Goal: Book appointment/travel/reservation

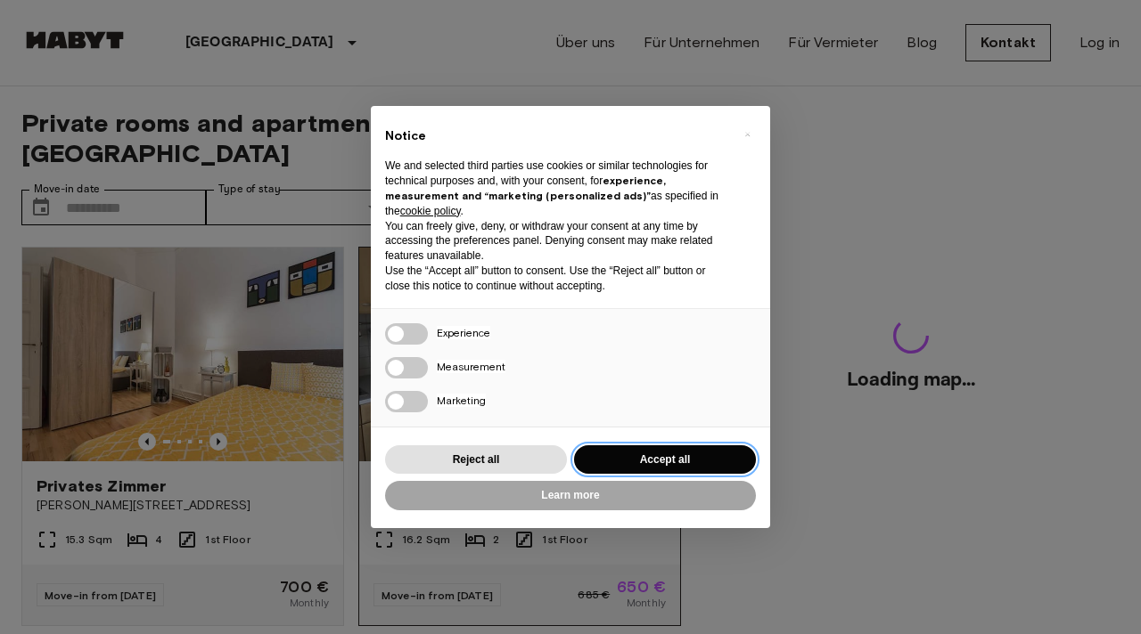
click at [622, 474] on button "Accept all" at bounding box center [665, 460] width 182 height 29
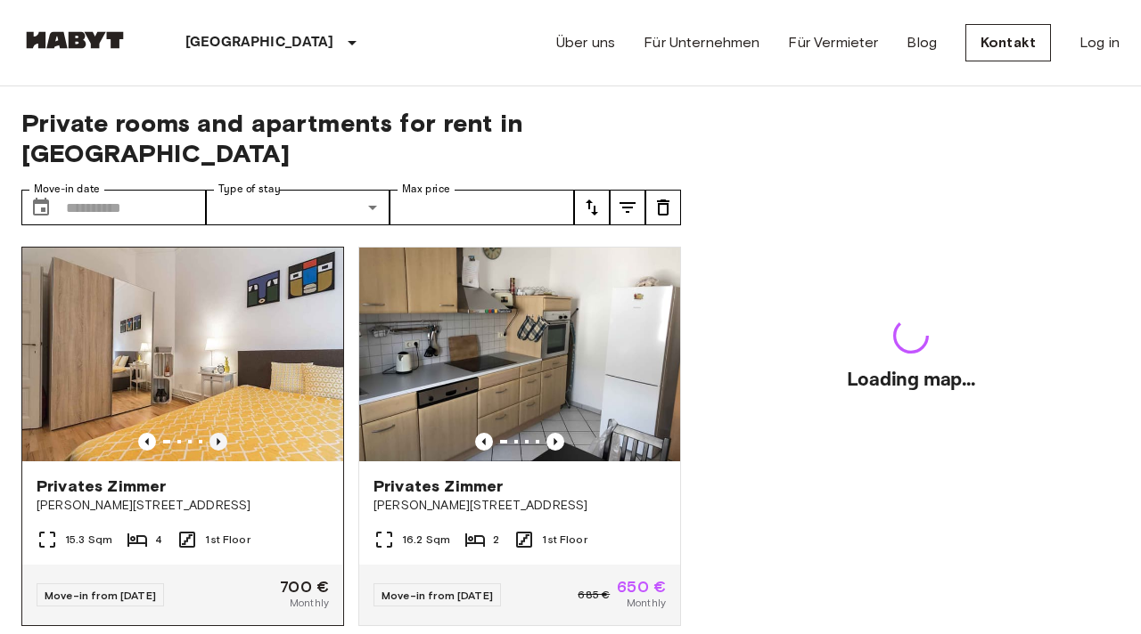
click at [221, 433] on icon "Previous image" at bounding box center [218, 442] width 18 height 18
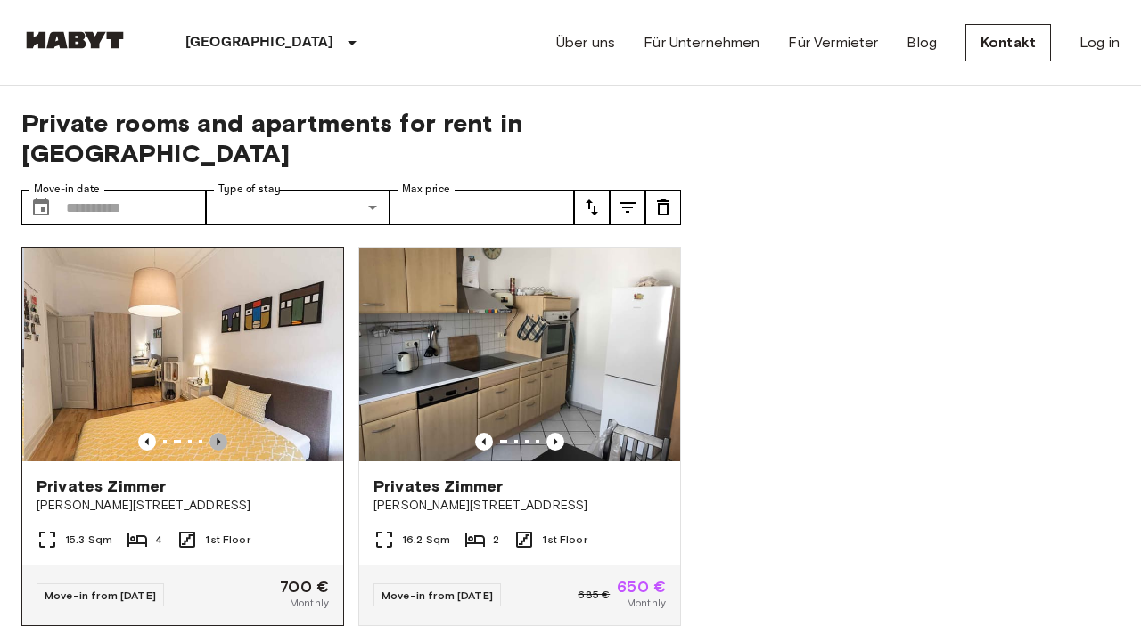
click at [221, 433] on icon "Previous image" at bounding box center [218, 442] width 18 height 18
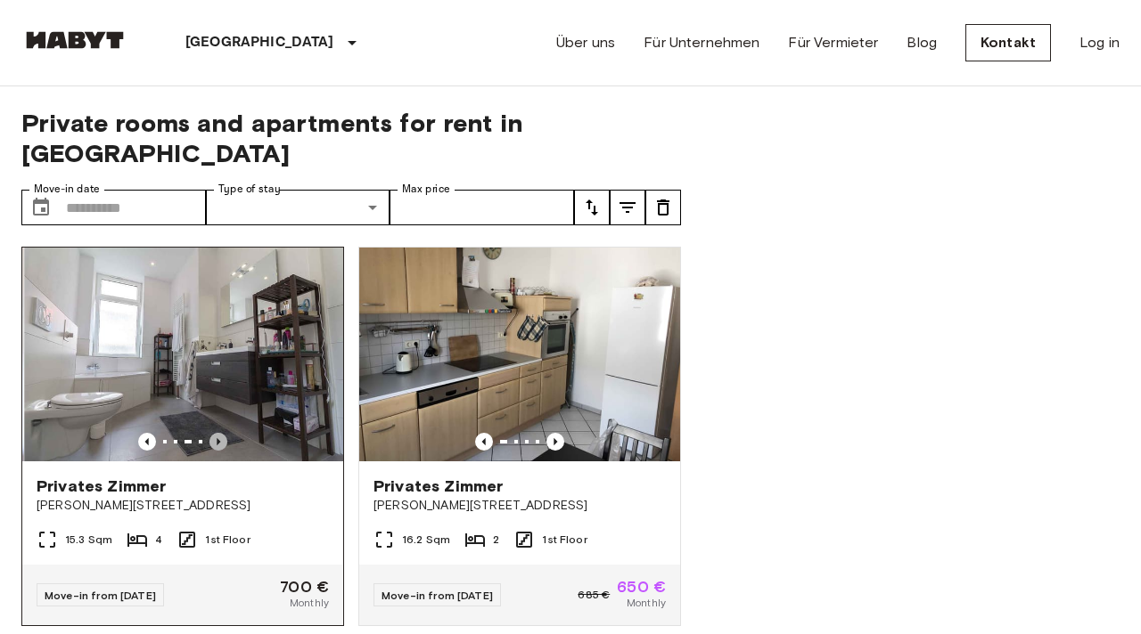
click at [221, 433] on icon "Previous image" at bounding box center [218, 442] width 18 height 18
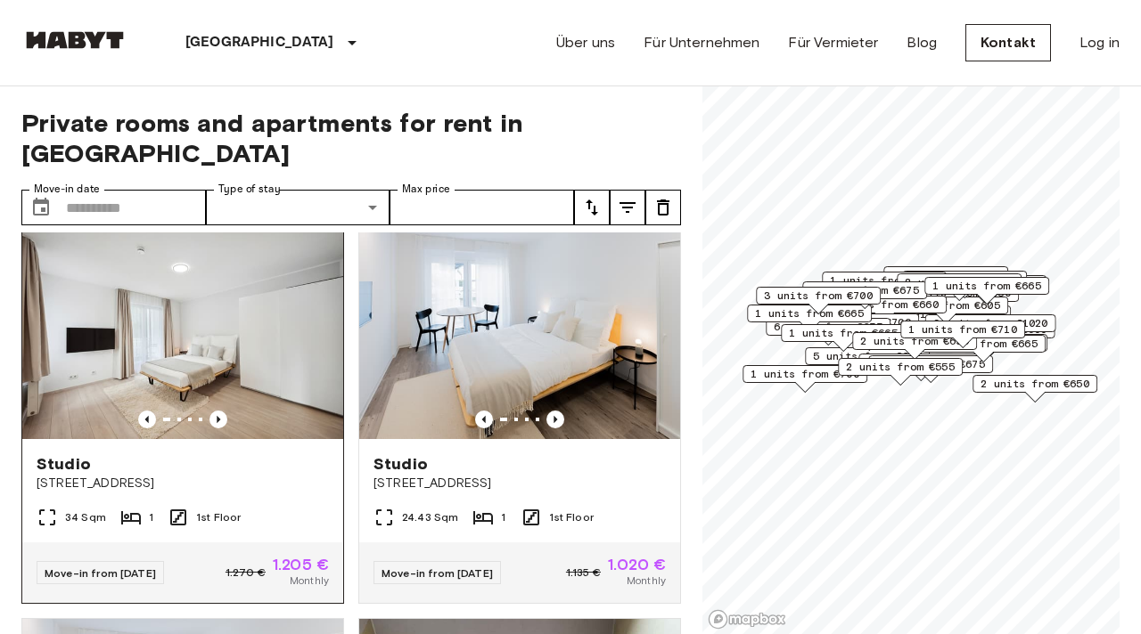
scroll to position [1221, 0]
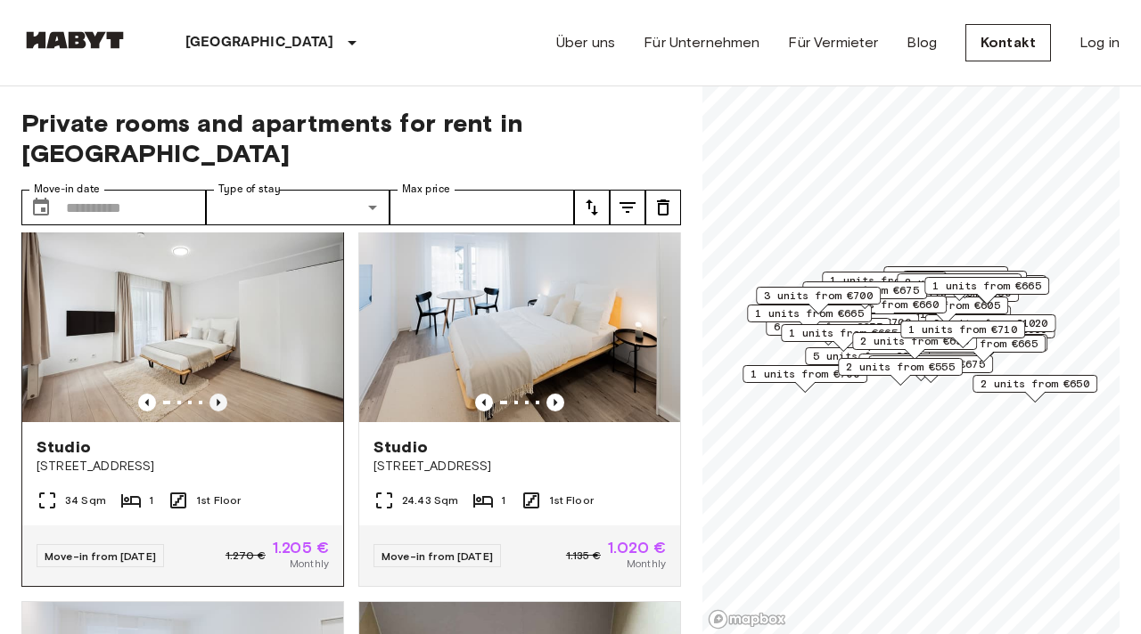
click at [217, 399] on icon "Previous image" at bounding box center [219, 402] width 4 height 7
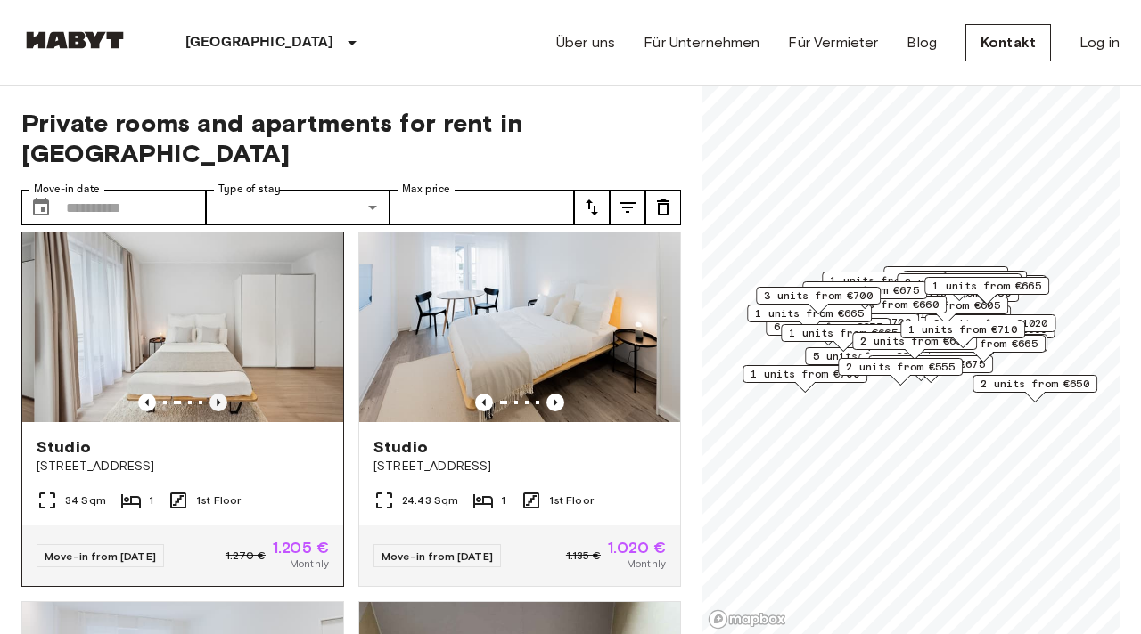
click at [217, 399] on icon "Previous image" at bounding box center [219, 402] width 4 height 7
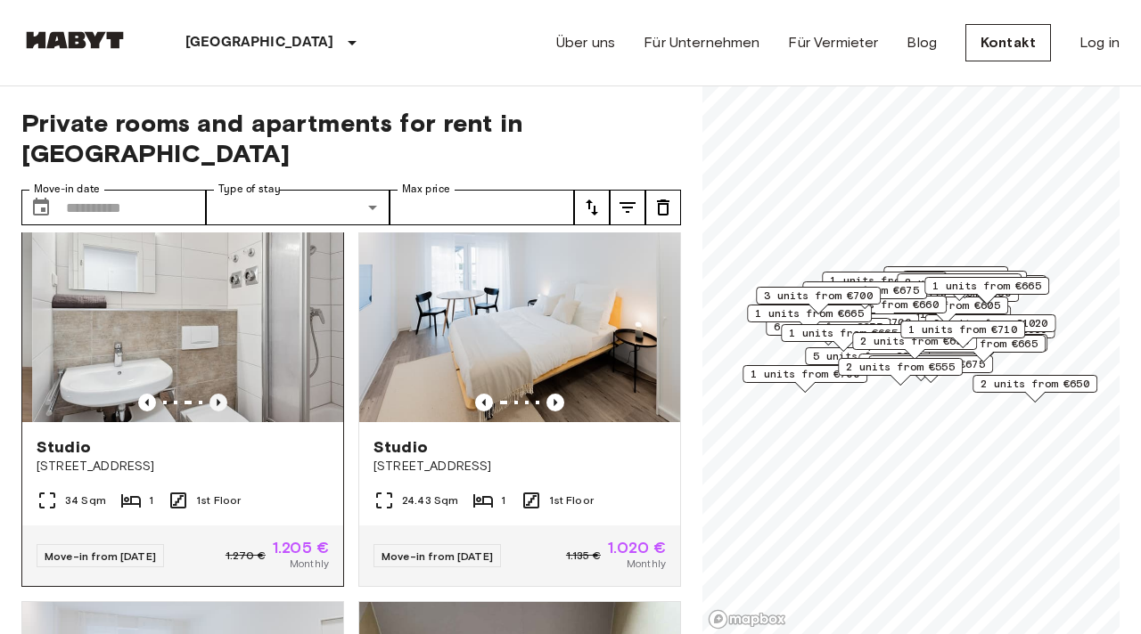
click at [217, 399] on icon "Previous image" at bounding box center [219, 402] width 4 height 7
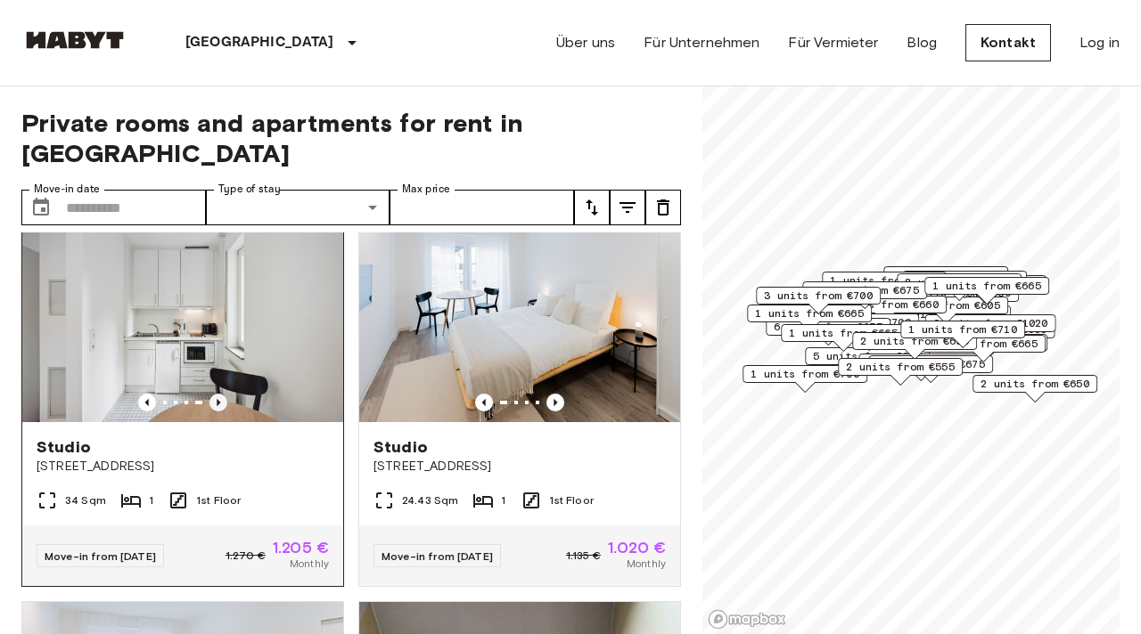
click at [217, 399] on icon "Previous image" at bounding box center [219, 402] width 4 height 7
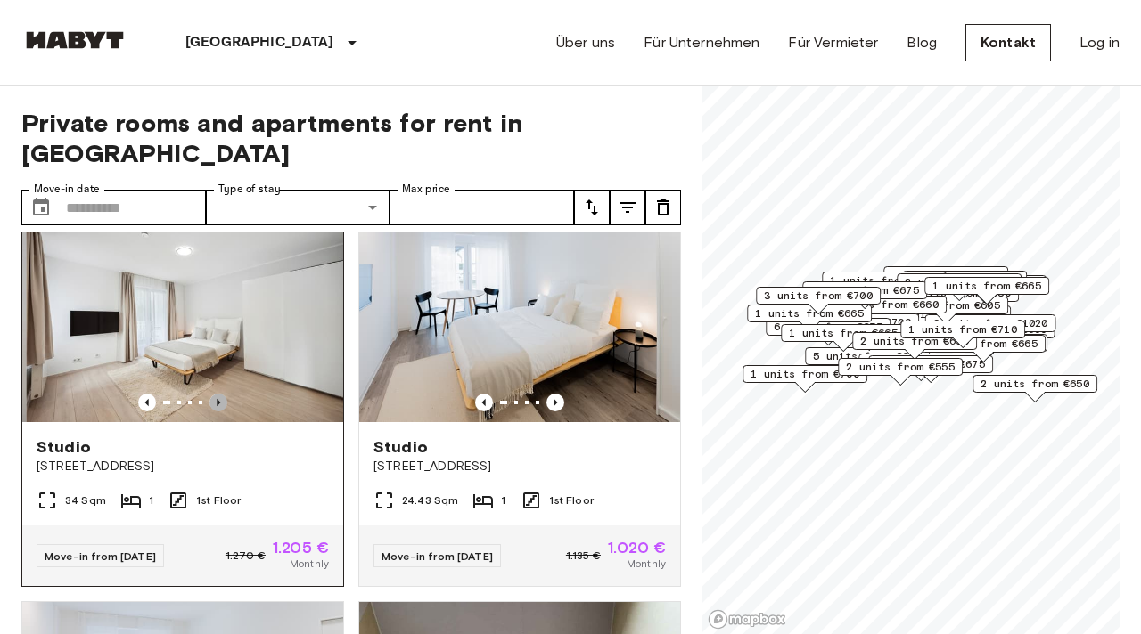
click at [217, 399] on icon "Previous image" at bounding box center [219, 402] width 4 height 7
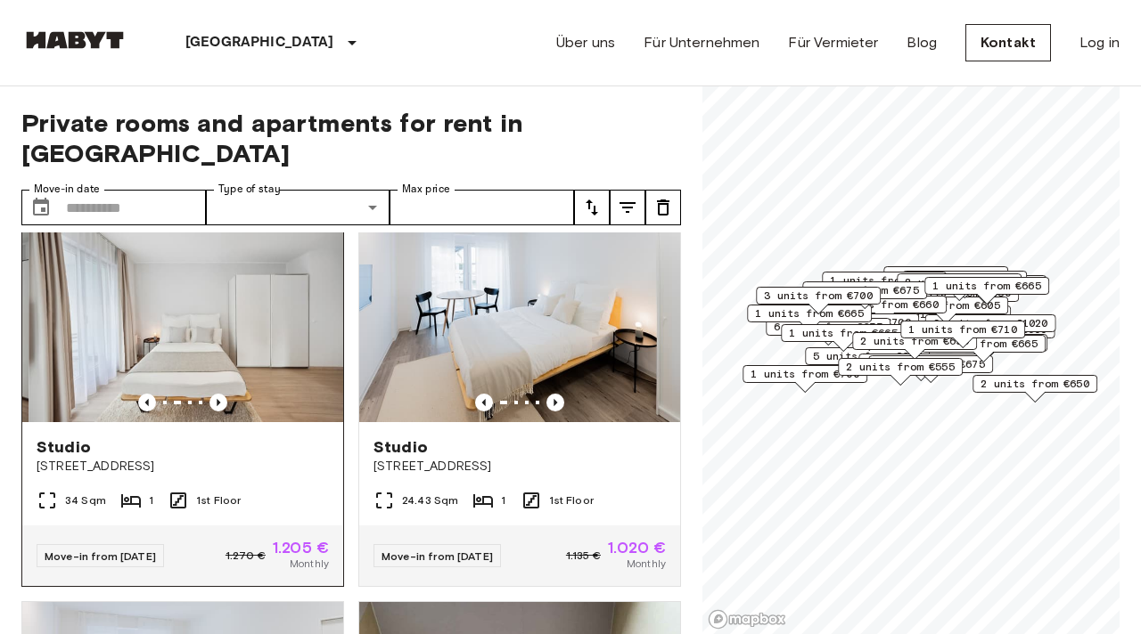
click at [256, 299] on img at bounding box center [189, 316] width 321 height 214
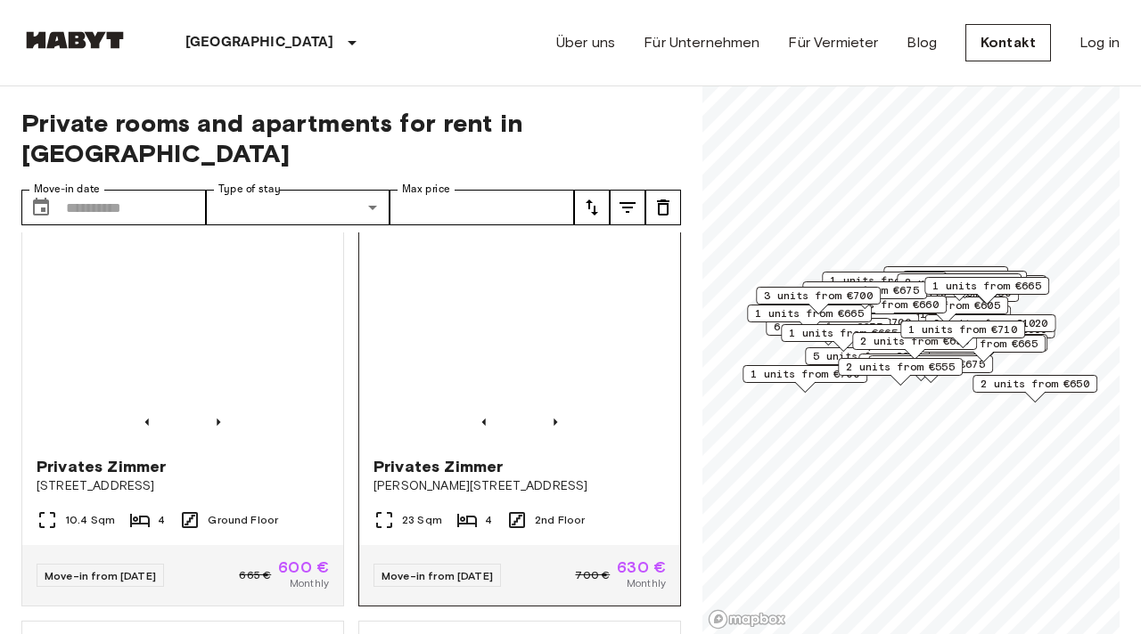
scroll to position [2372, 0]
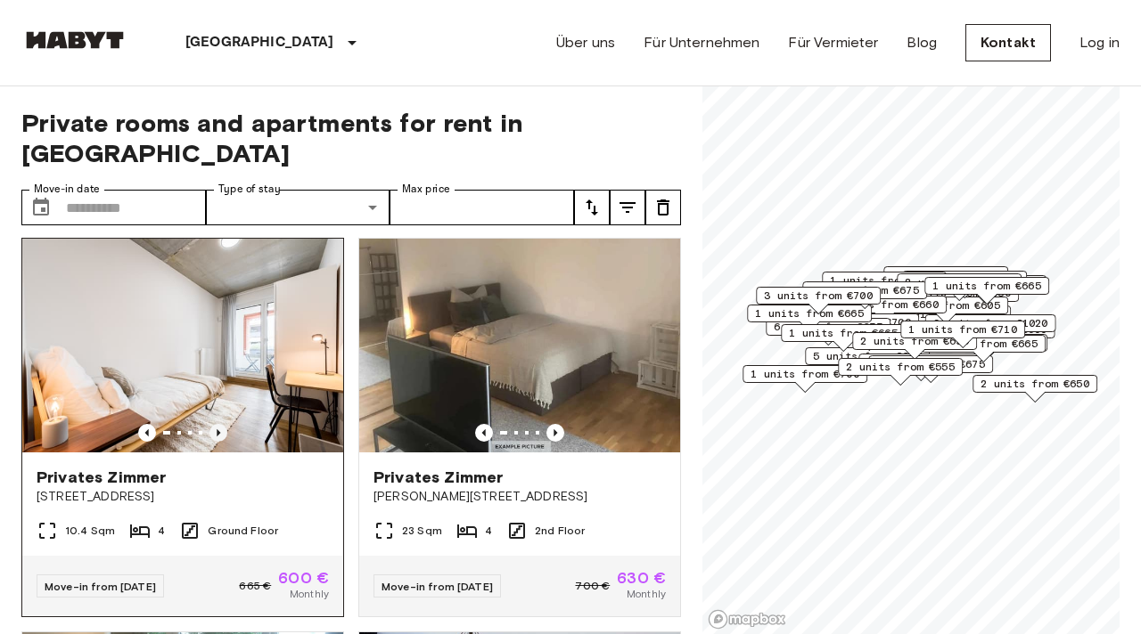
click at [217, 429] on icon "Previous image" at bounding box center [219, 432] width 4 height 7
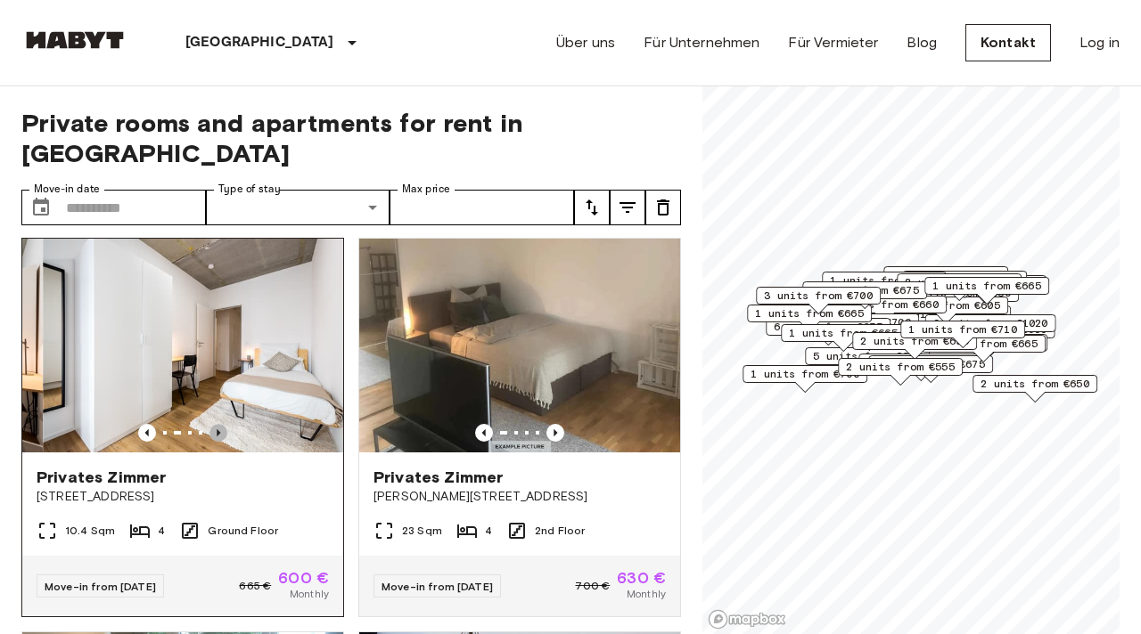
click at [217, 429] on icon "Previous image" at bounding box center [219, 432] width 4 height 7
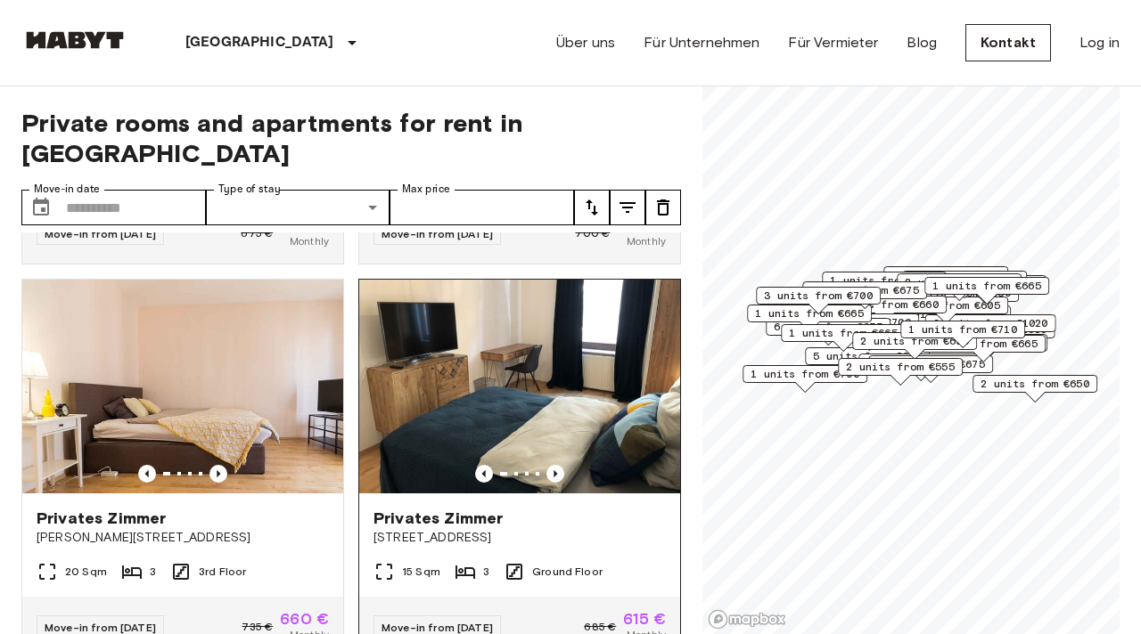
scroll to position [3232, 0]
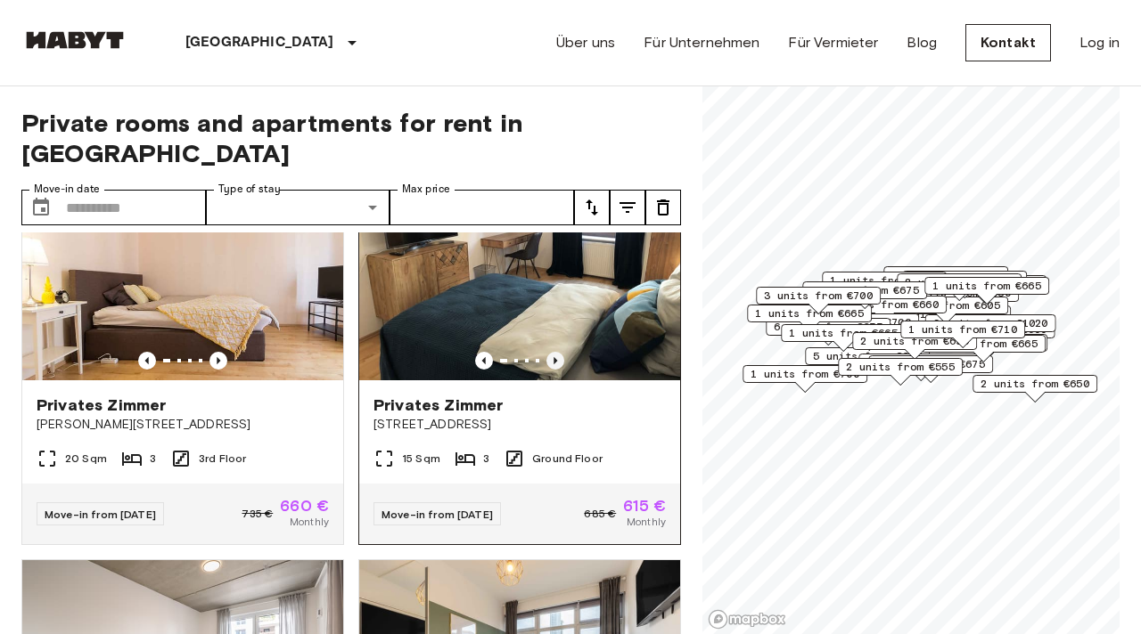
click at [551, 352] on icon "Previous image" at bounding box center [555, 361] width 18 height 18
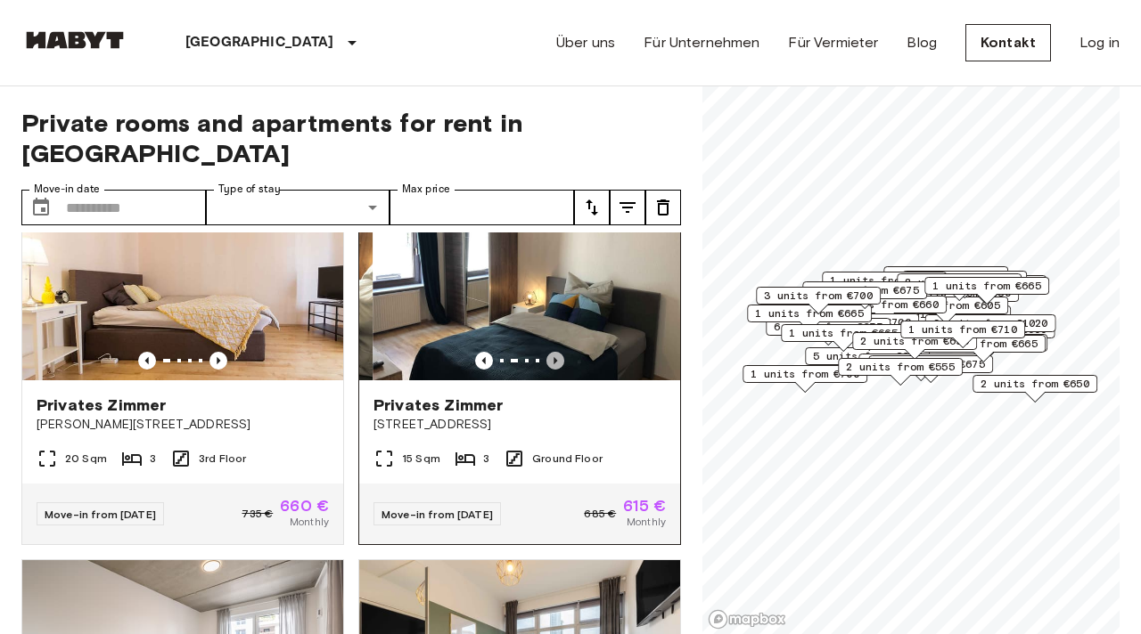
click at [555, 352] on icon "Previous image" at bounding box center [555, 361] width 18 height 18
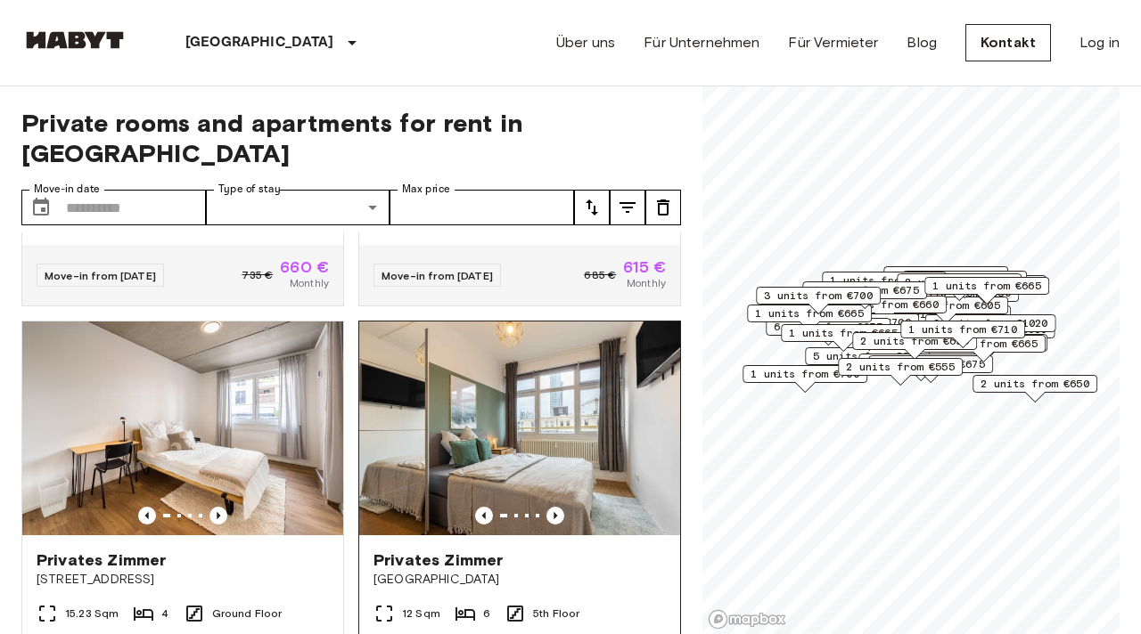
scroll to position [3541, 0]
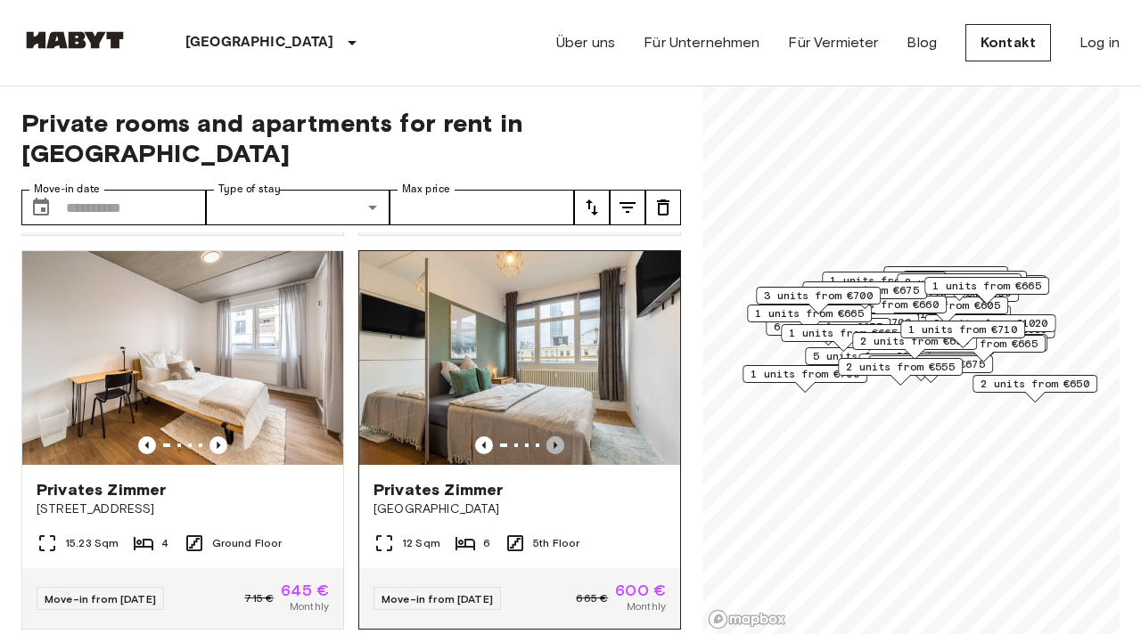
click at [554, 442] on icon "Previous image" at bounding box center [555, 445] width 4 height 7
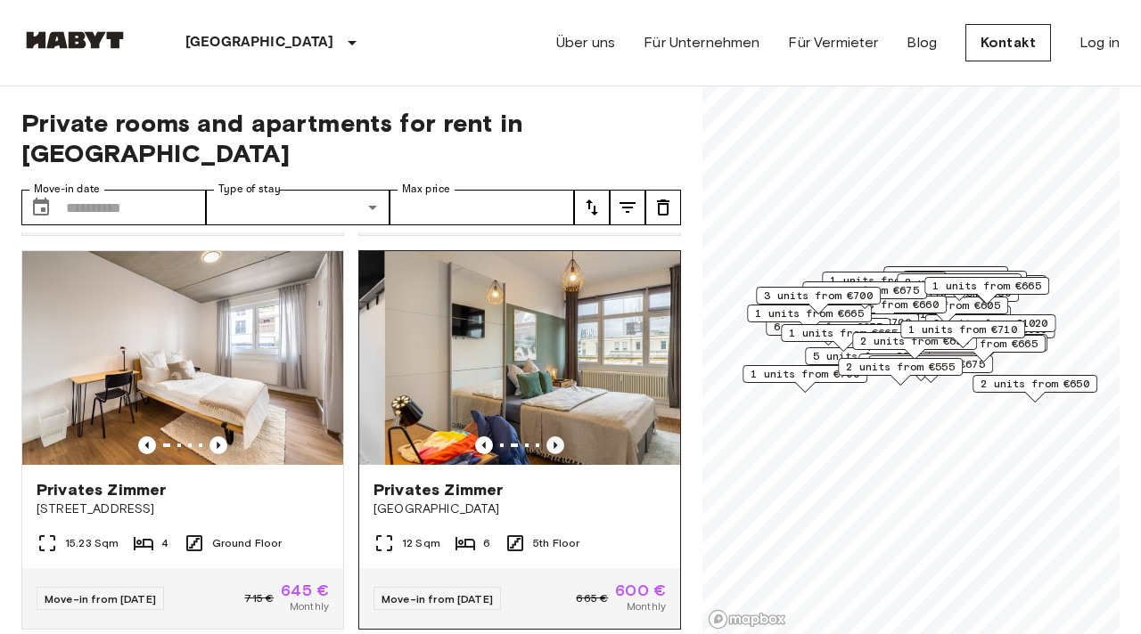
click at [554, 442] on icon "Previous image" at bounding box center [555, 445] width 4 height 7
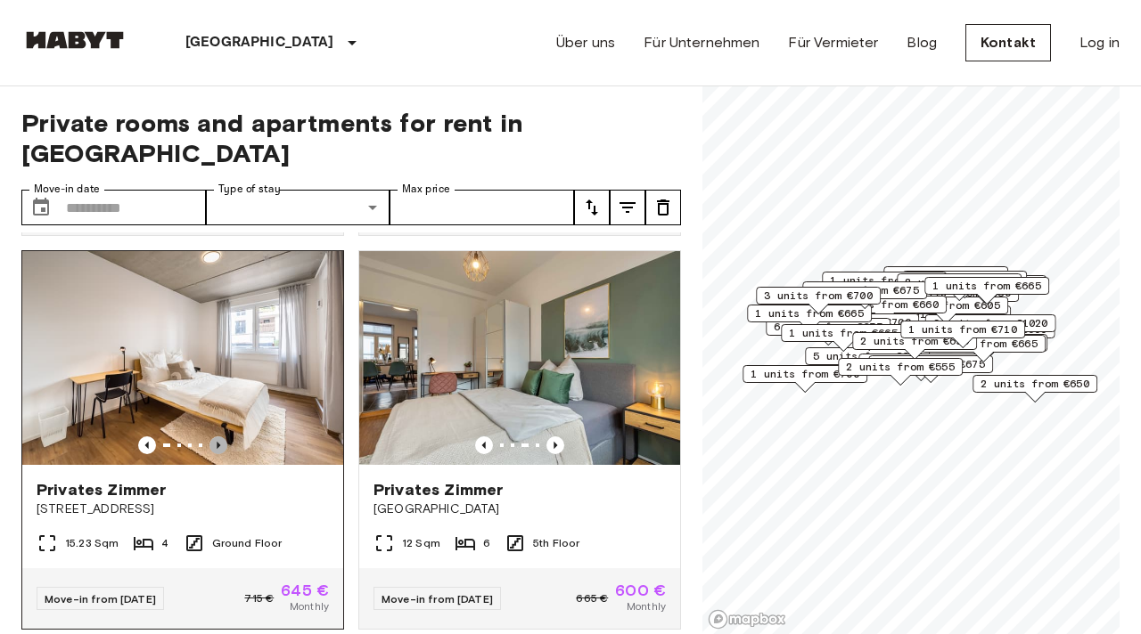
click at [221, 437] on icon "Previous image" at bounding box center [218, 446] width 18 height 18
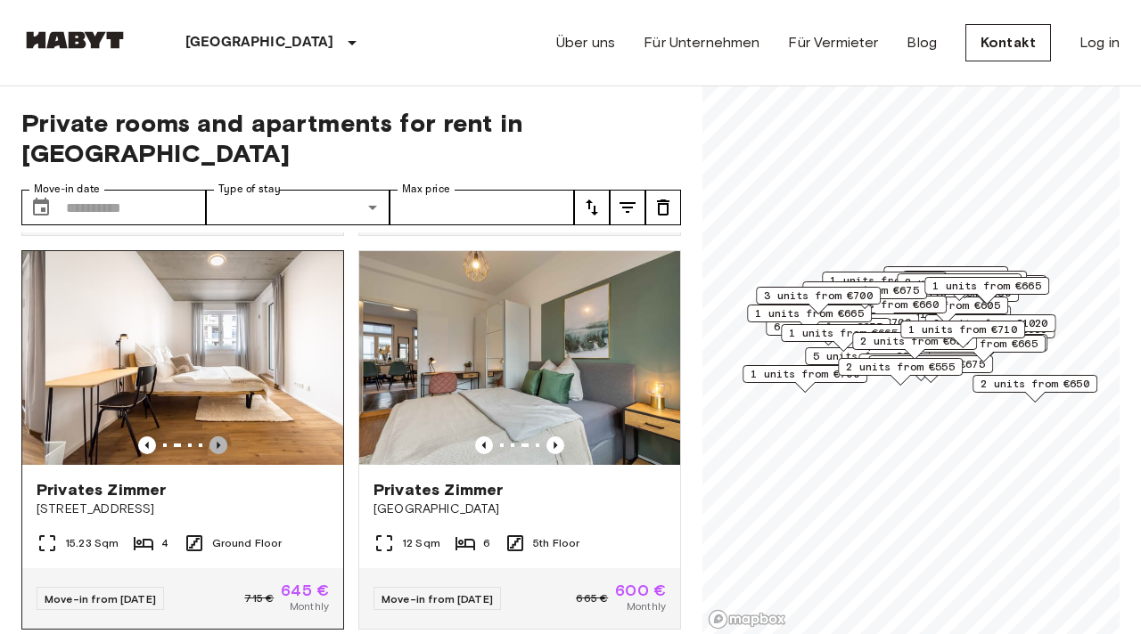
click at [221, 437] on icon "Previous image" at bounding box center [218, 446] width 18 height 18
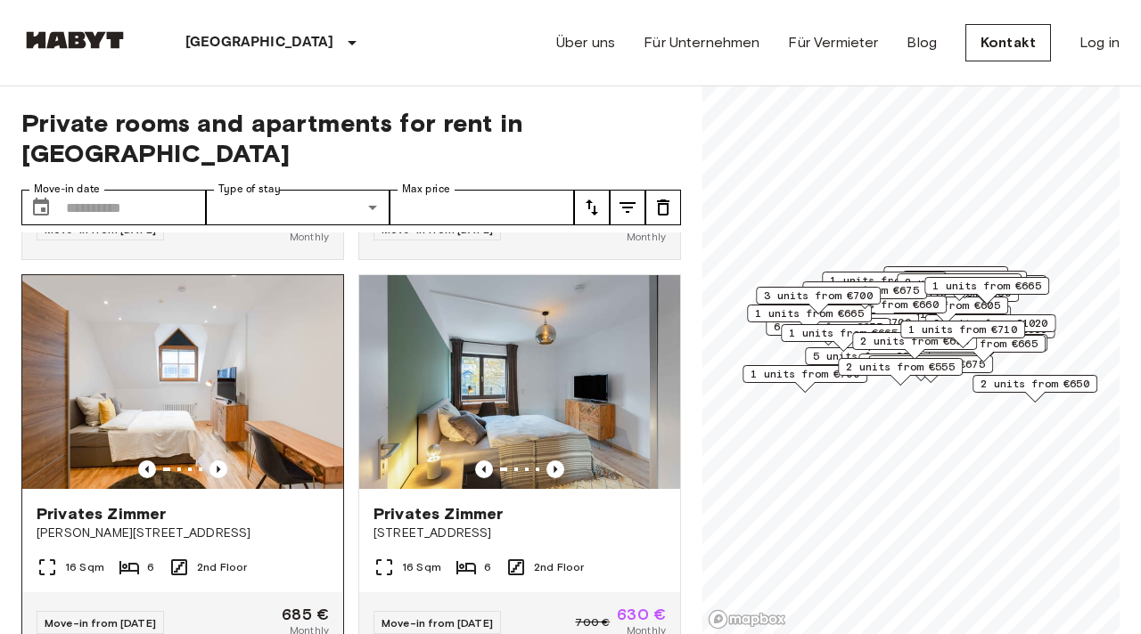
scroll to position [3965, 0]
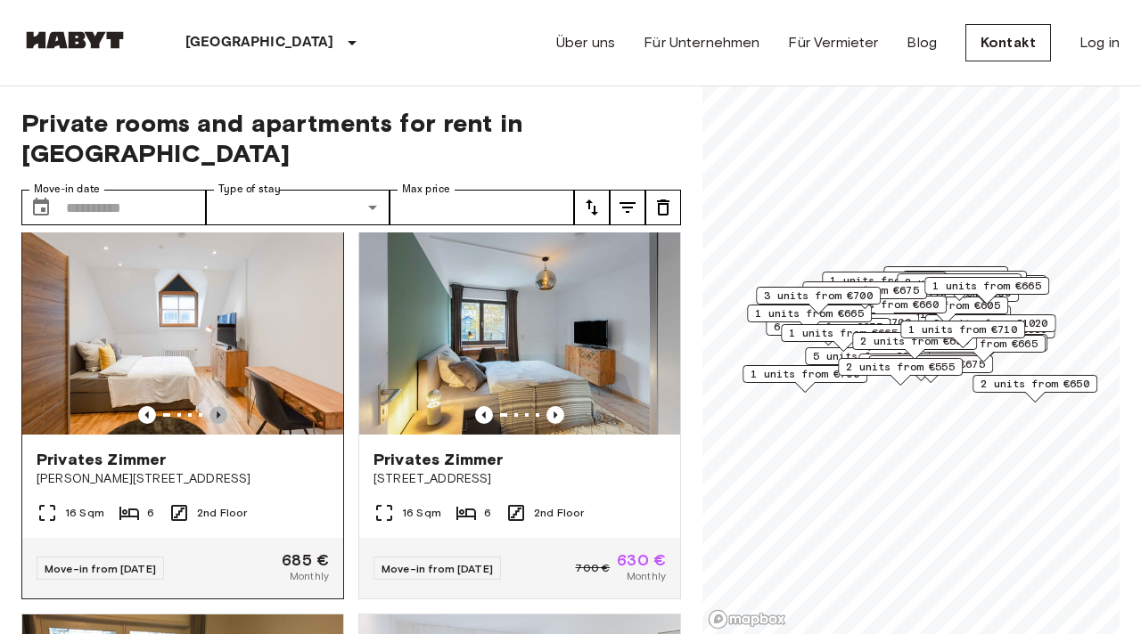
click at [214, 406] on icon "Previous image" at bounding box center [218, 415] width 18 height 18
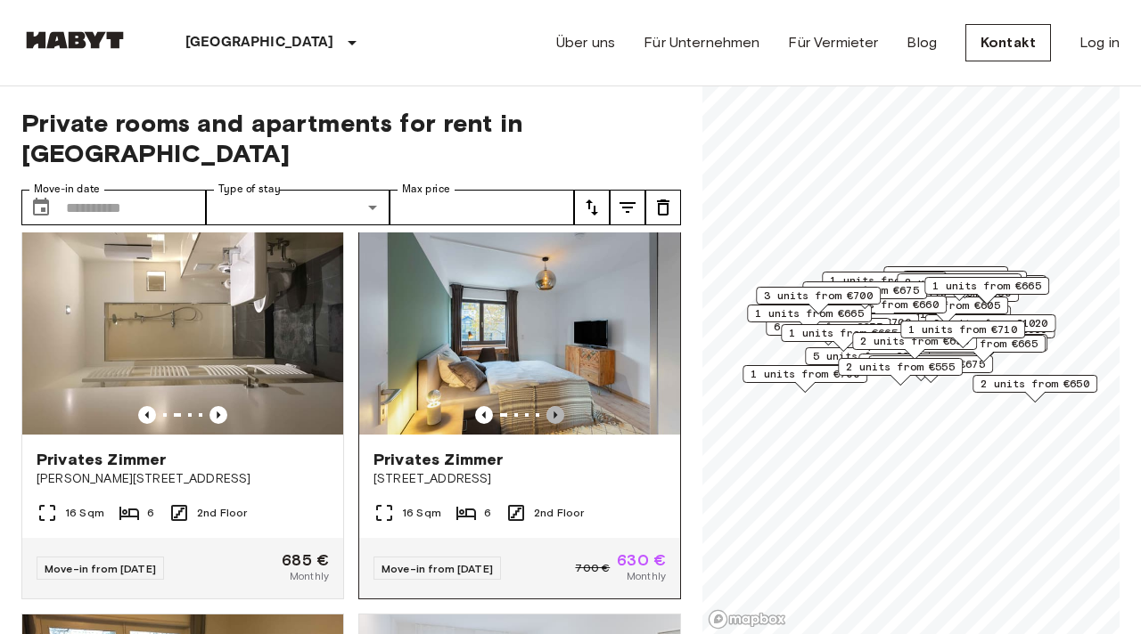
click at [552, 406] on icon "Previous image" at bounding box center [555, 415] width 18 height 18
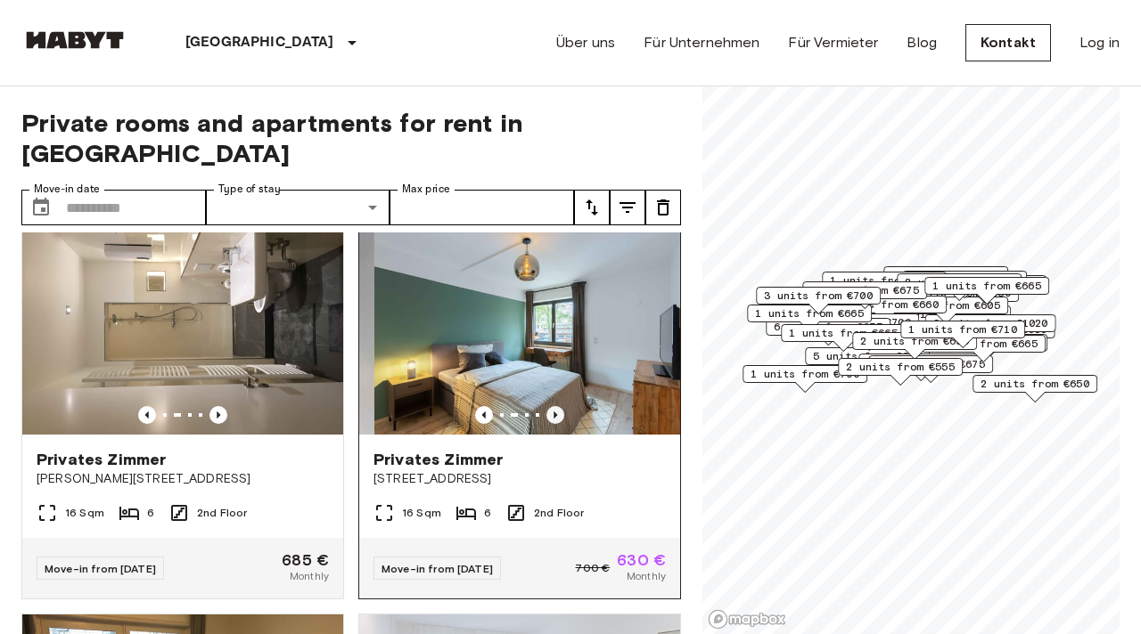
click at [552, 406] on icon "Previous image" at bounding box center [555, 415] width 18 height 18
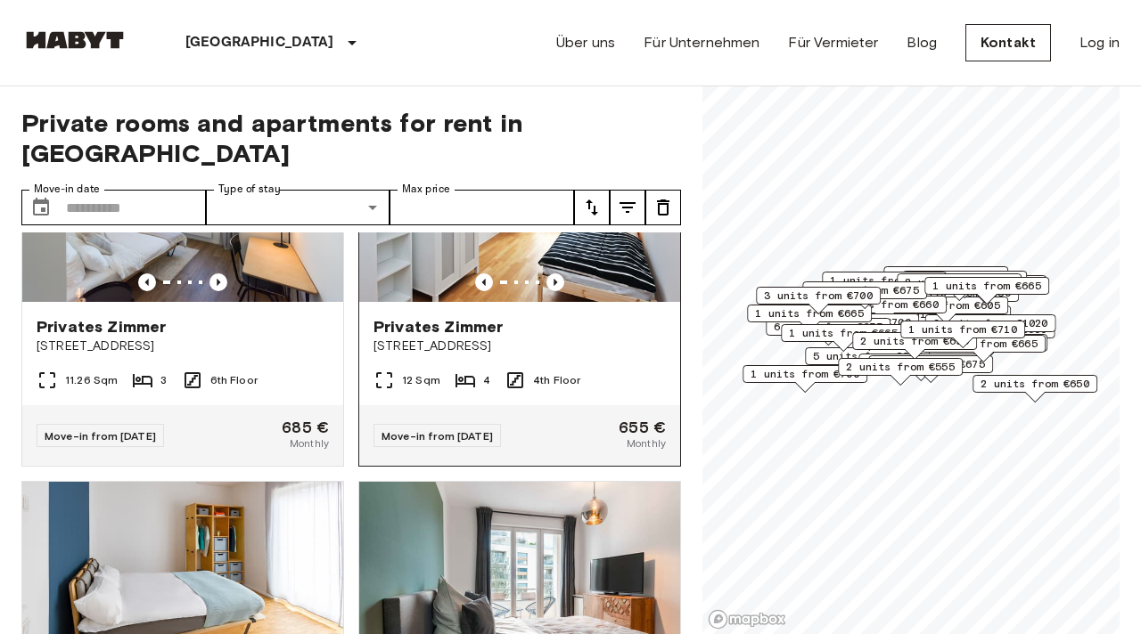
scroll to position [5394, 0]
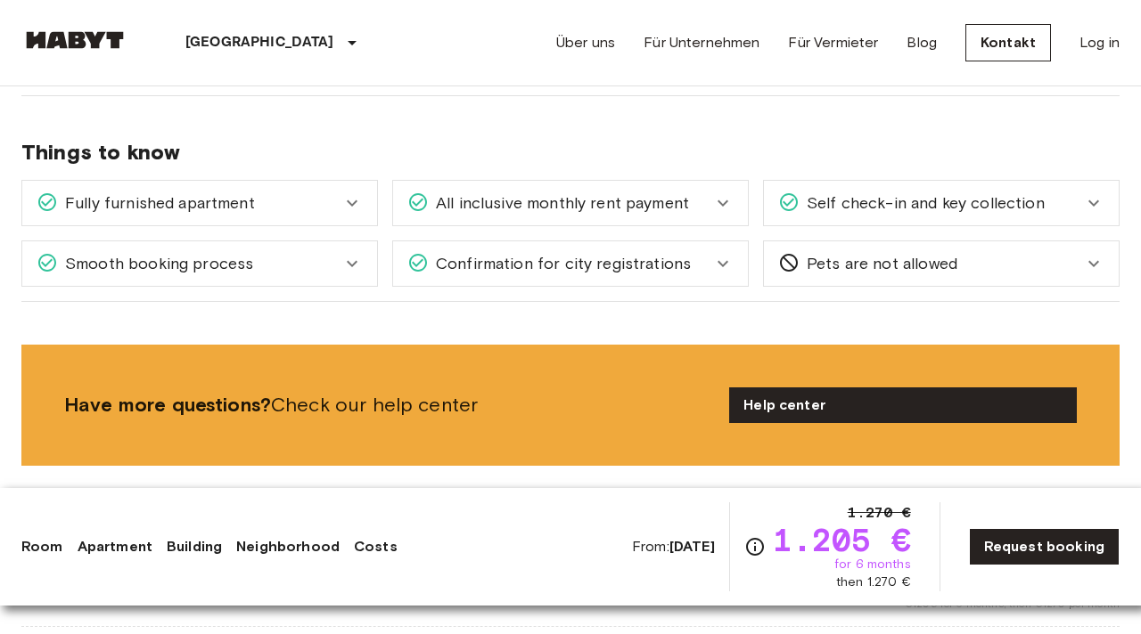
scroll to position [1383, 0]
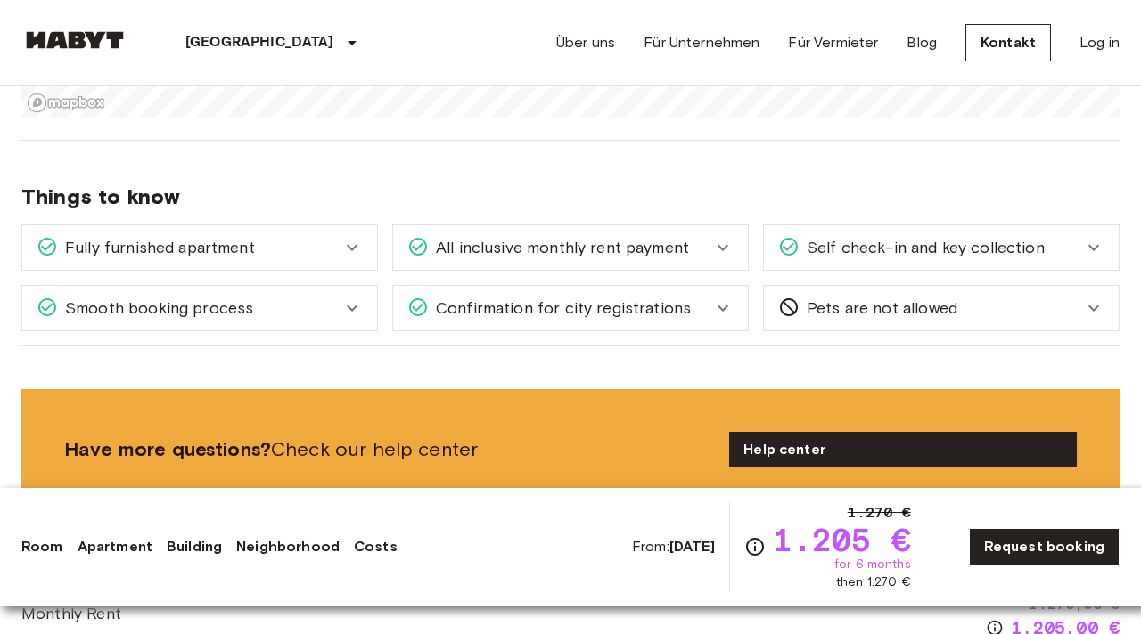
click at [638, 258] on div "All inclusive monthly rent payment" at bounding box center [570, 247] width 355 height 45
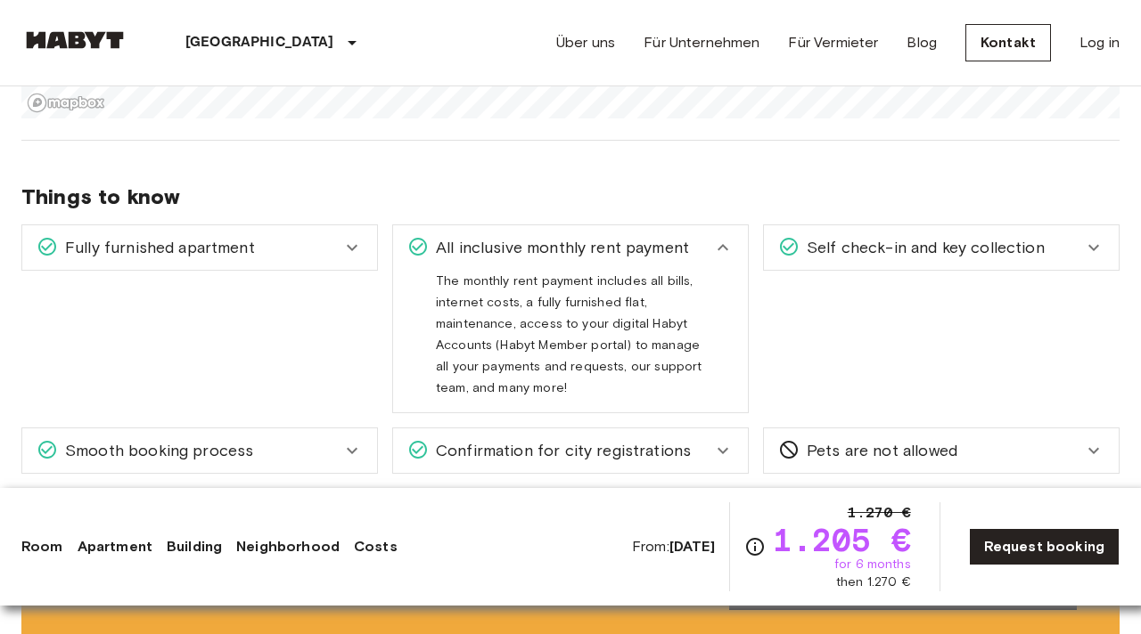
click at [720, 246] on icon at bounding box center [722, 247] width 11 height 6
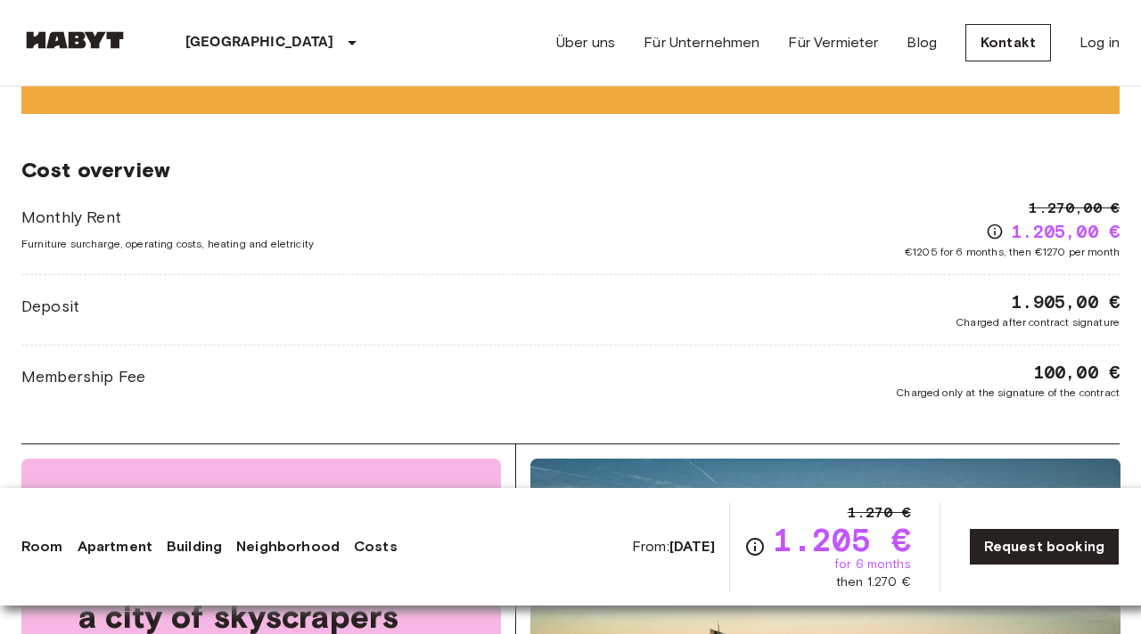
scroll to position [1815, 0]
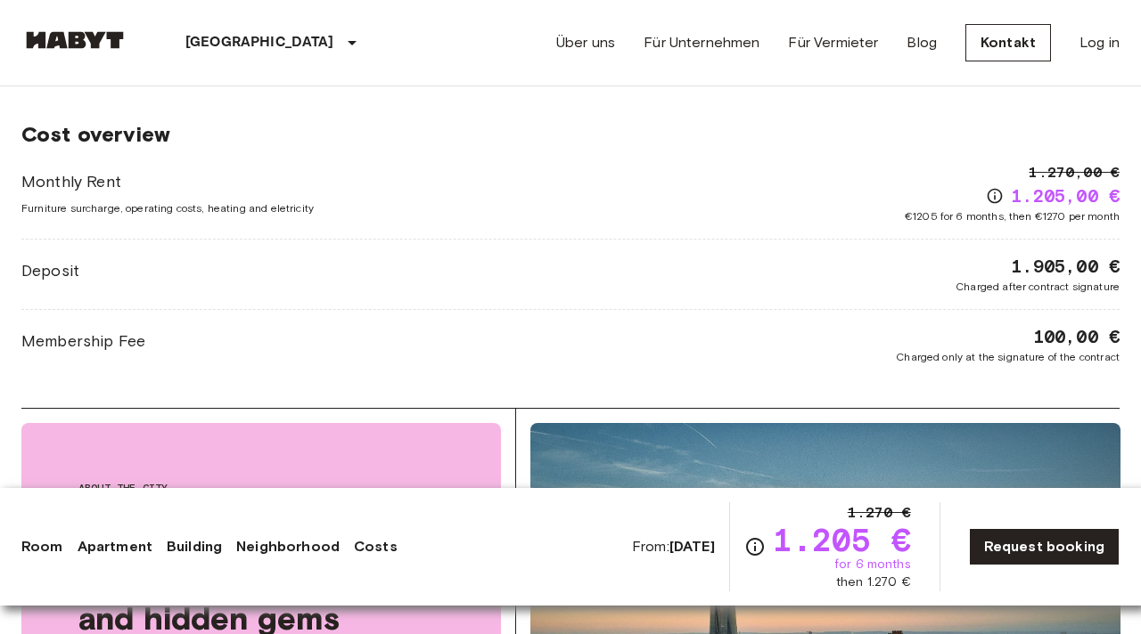
click at [1014, 571] on div "From: Oct 19 2025 1.270 € 1.205 € for 6 months then 1.270 € Request booking" at bounding box center [875, 547] width 487 height 89
click at [1011, 555] on link "Request booking" at bounding box center [1044, 546] width 151 height 37
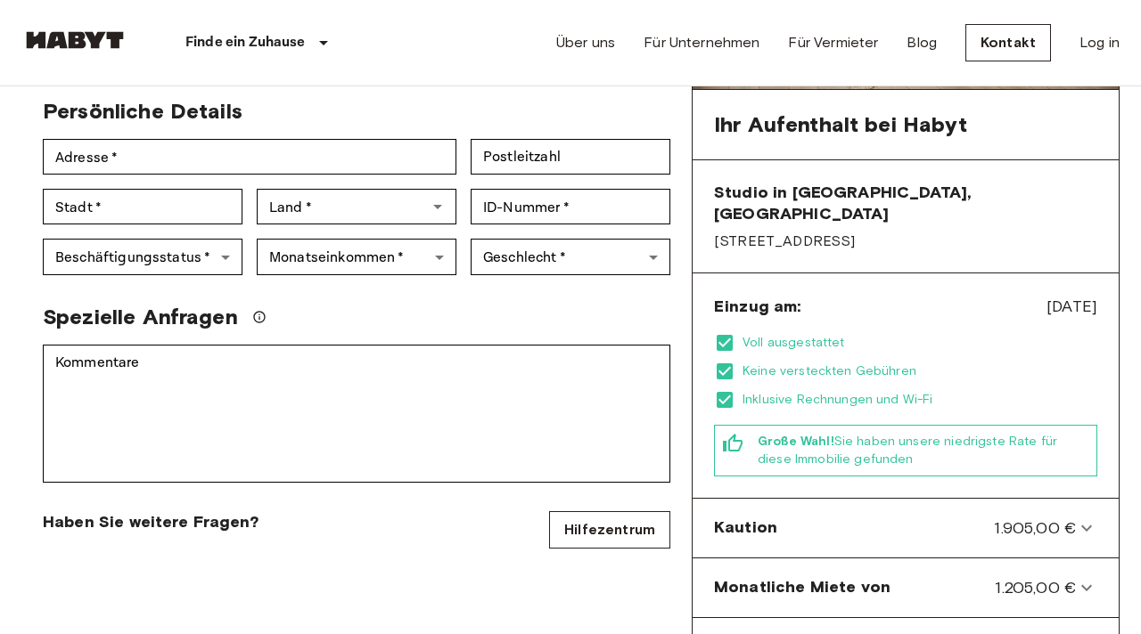
scroll to position [389, 0]
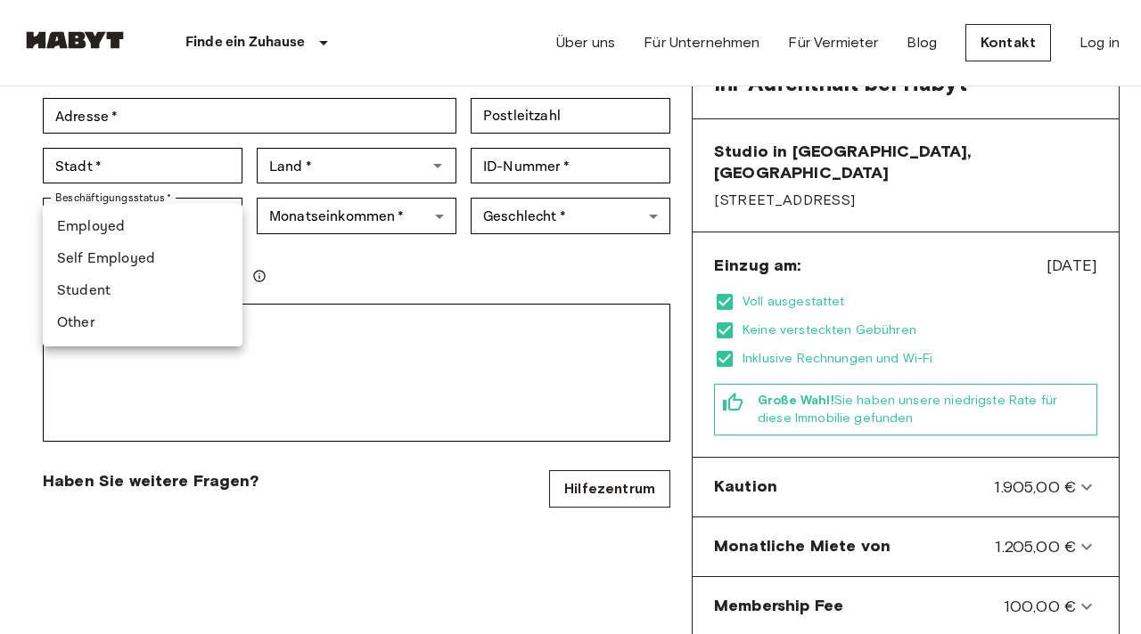
click at [316, 200] on div at bounding box center [570, 317] width 1141 height 634
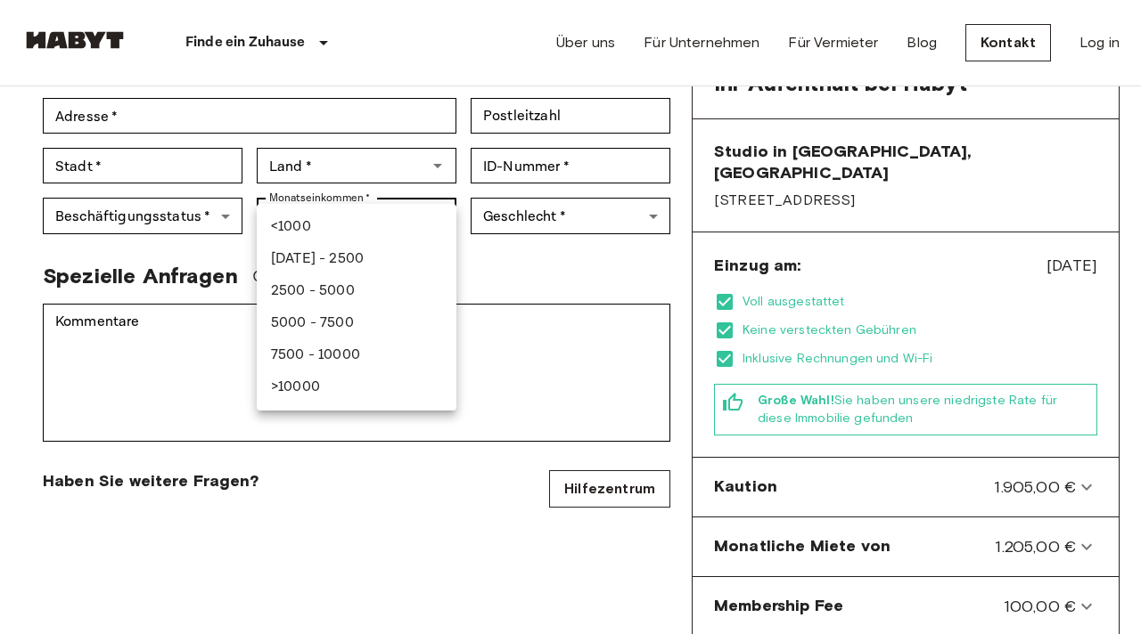
click at [522, 225] on div at bounding box center [570, 317] width 1141 height 634
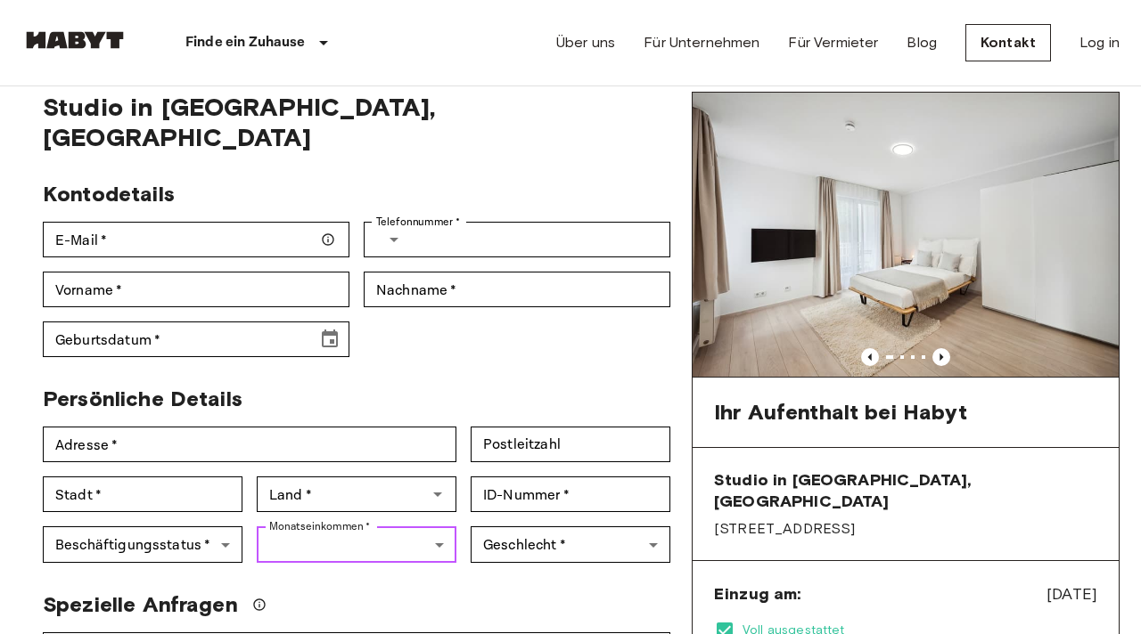
scroll to position [66, 0]
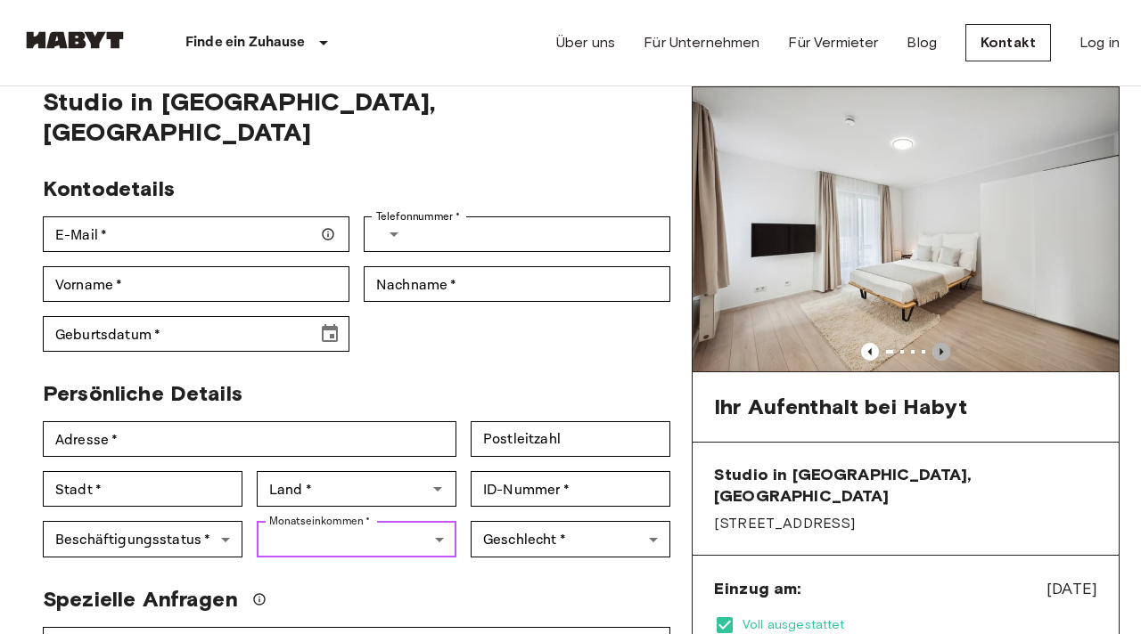
click at [942, 354] on icon "Previous image" at bounding box center [941, 352] width 18 height 18
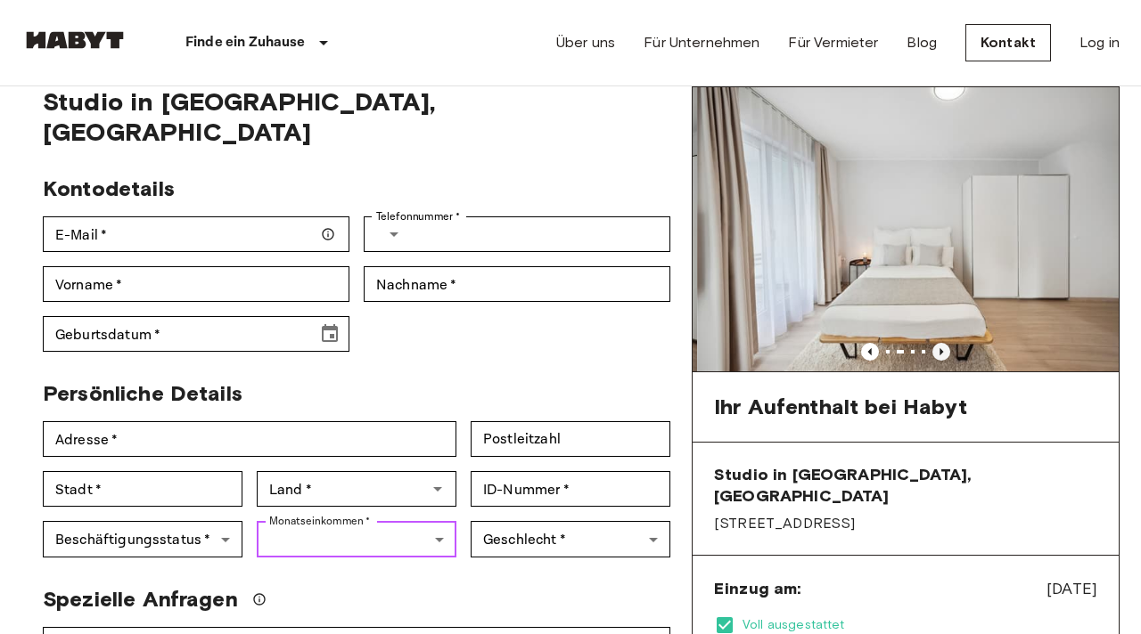
click at [942, 354] on icon "Previous image" at bounding box center [941, 352] width 18 height 18
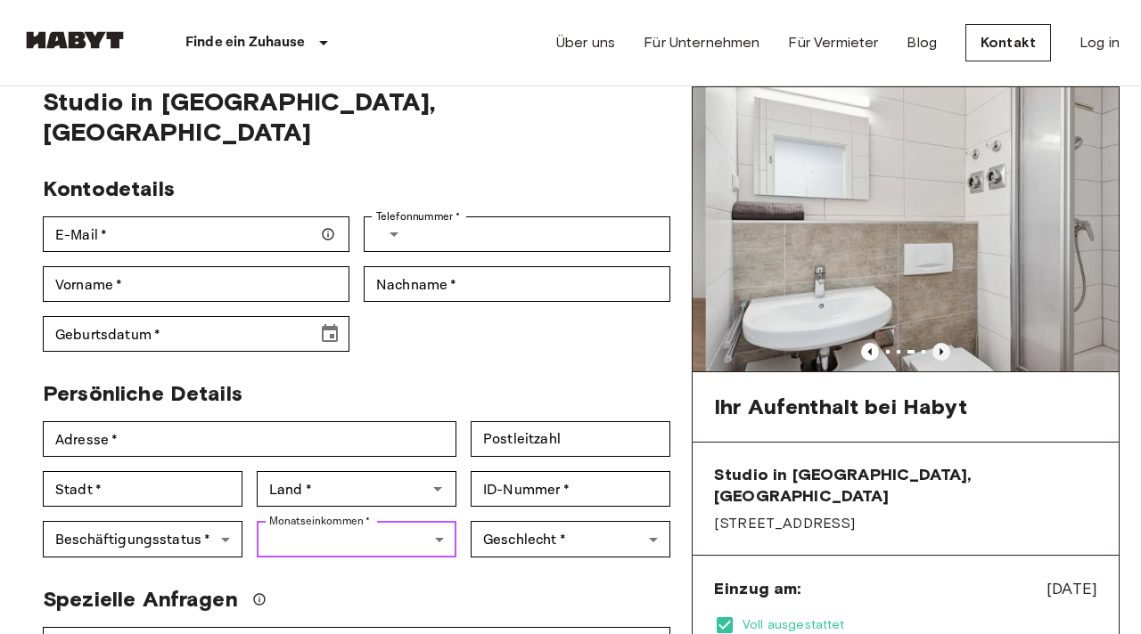
click at [942, 351] on icon "Previous image" at bounding box center [941, 351] width 4 height 7
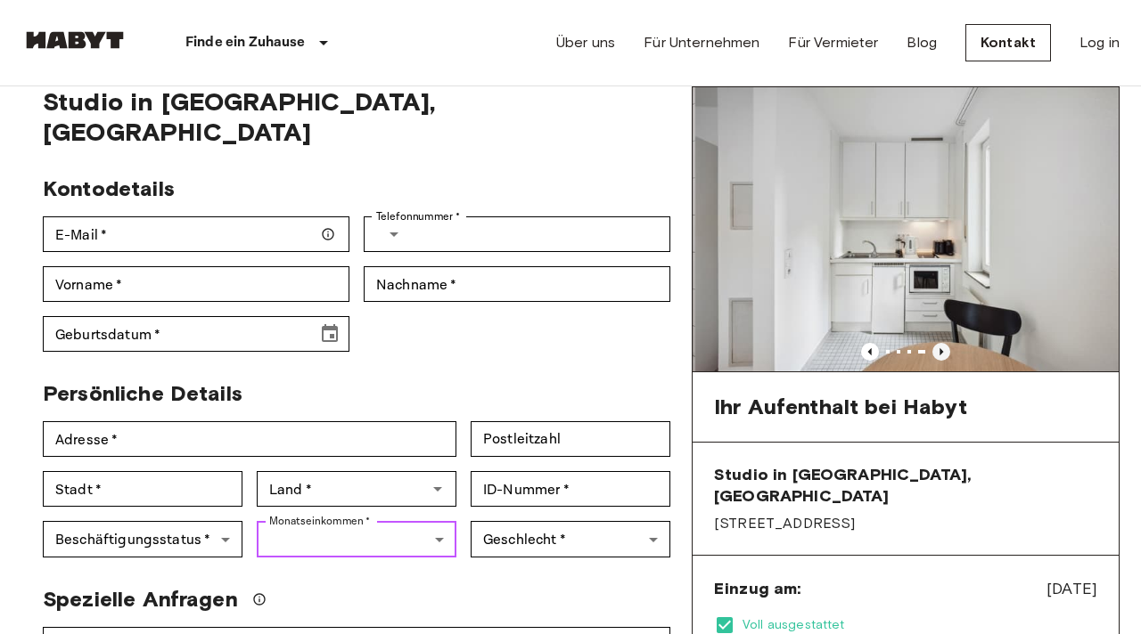
click at [942, 350] on icon "Previous image" at bounding box center [941, 352] width 18 height 18
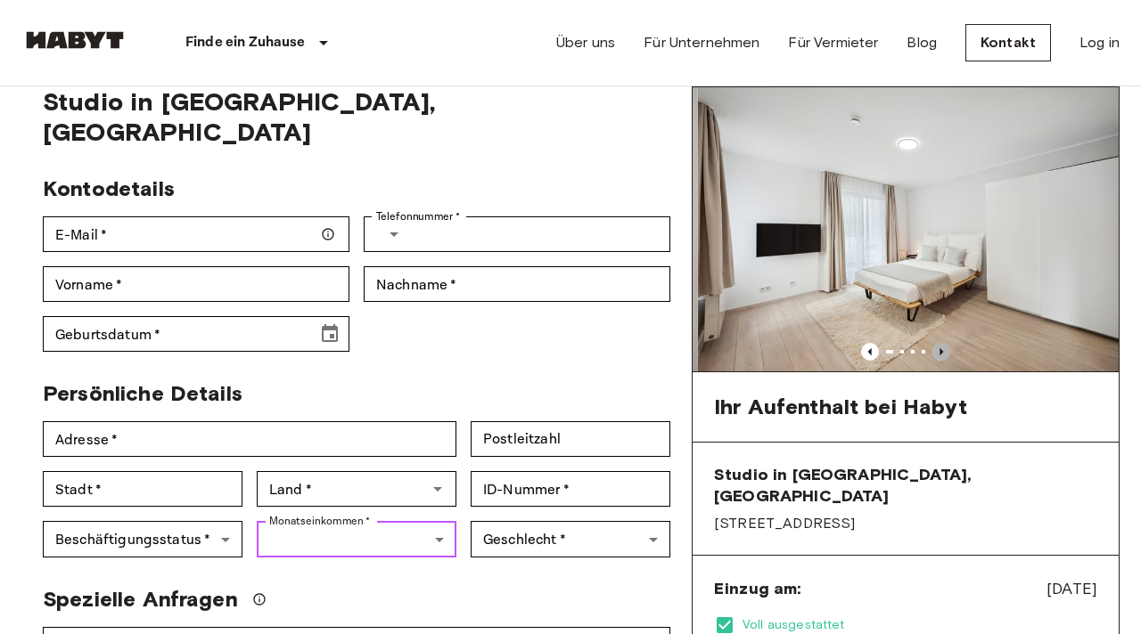
click at [942, 350] on icon "Previous image" at bounding box center [941, 352] width 18 height 18
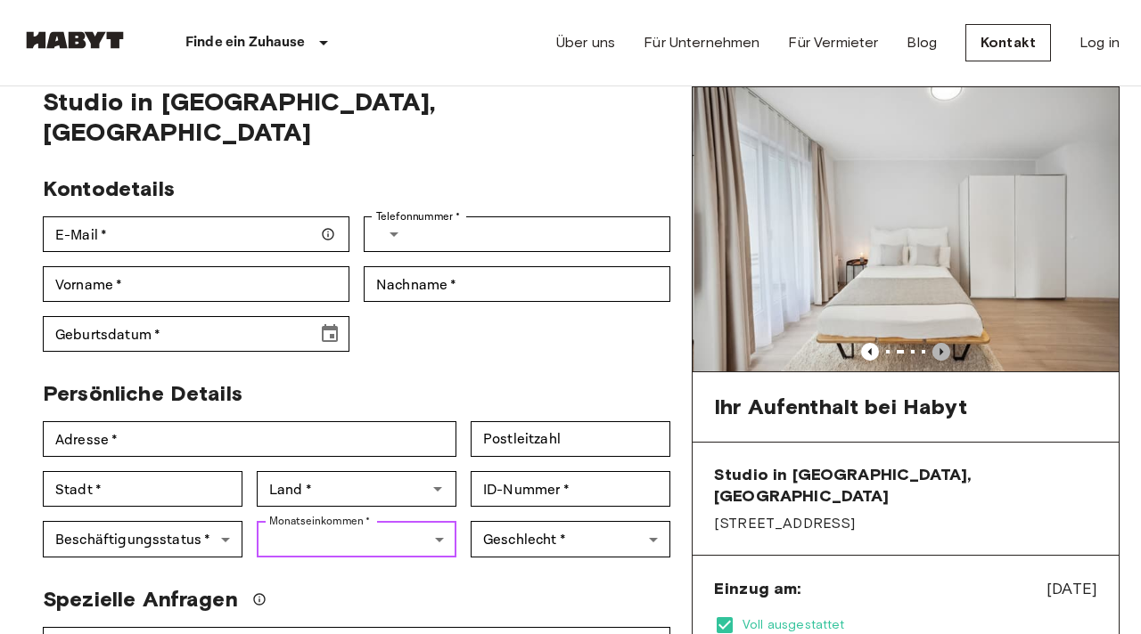
click at [942, 350] on icon "Previous image" at bounding box center [941, 352] width 18 height 18
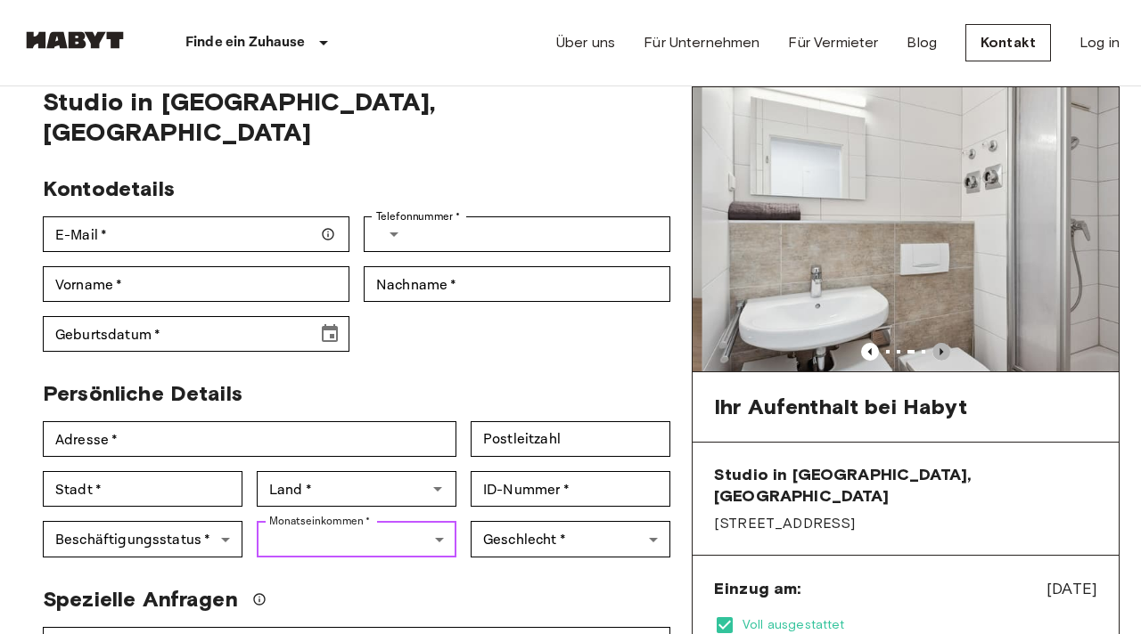
click at [942, 350] on icon "Previous image" at bounding box center [941, 352] width 18 height 18
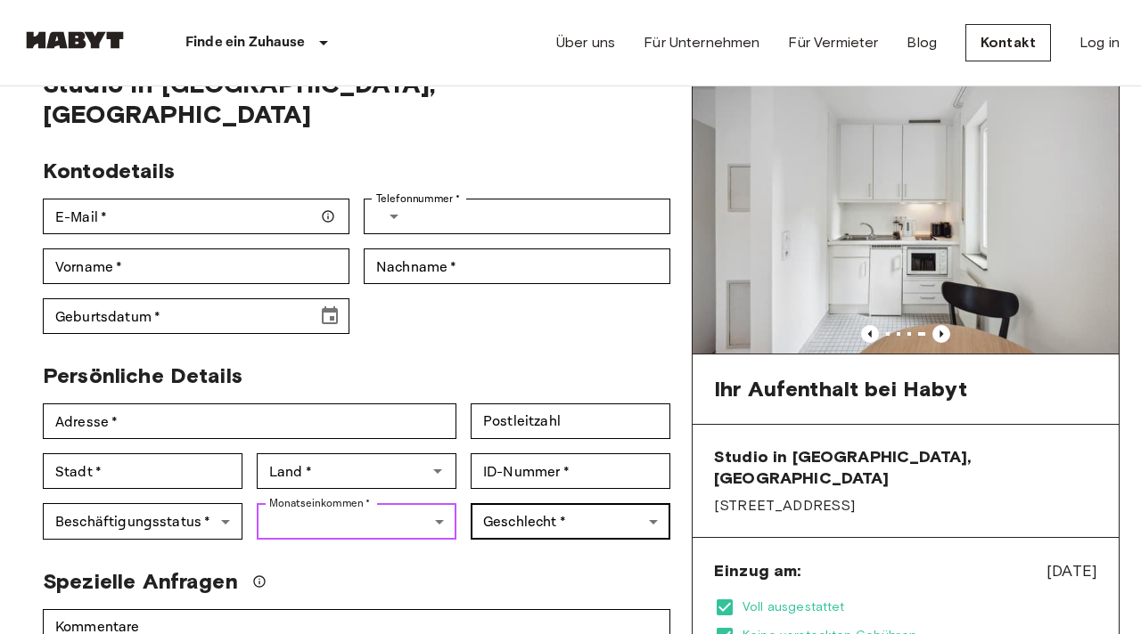
scroll to position [54, 0]
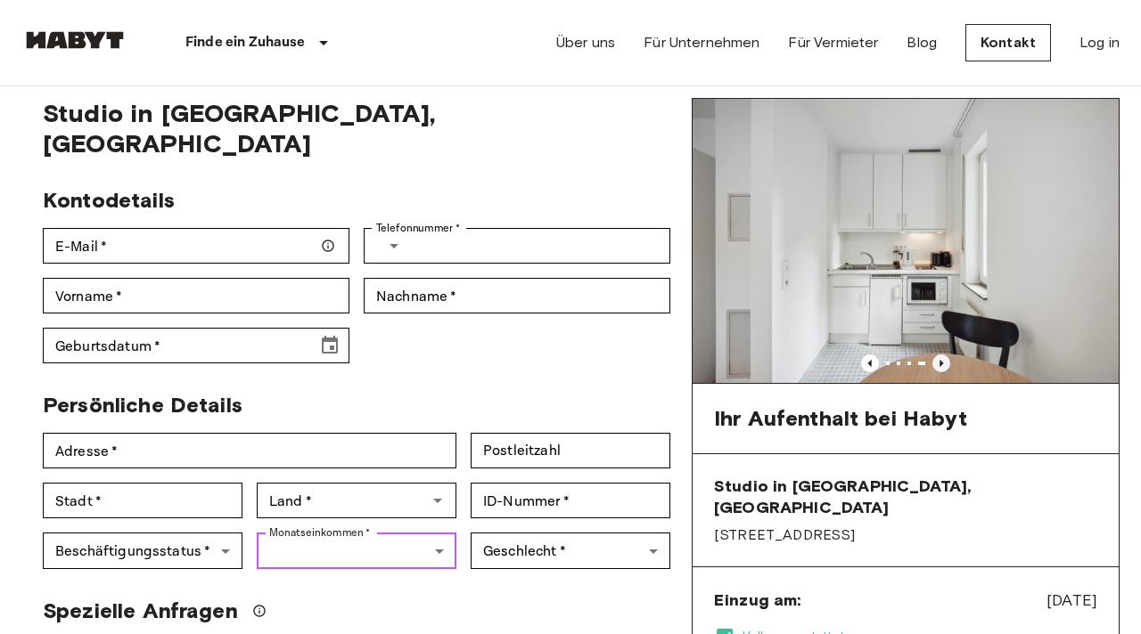
click at [943, 355] on icon "Previous image" at bounding box center [941, 364] width 18 height 18
